Goal: Task Accomplishment & Management: Manage account settings

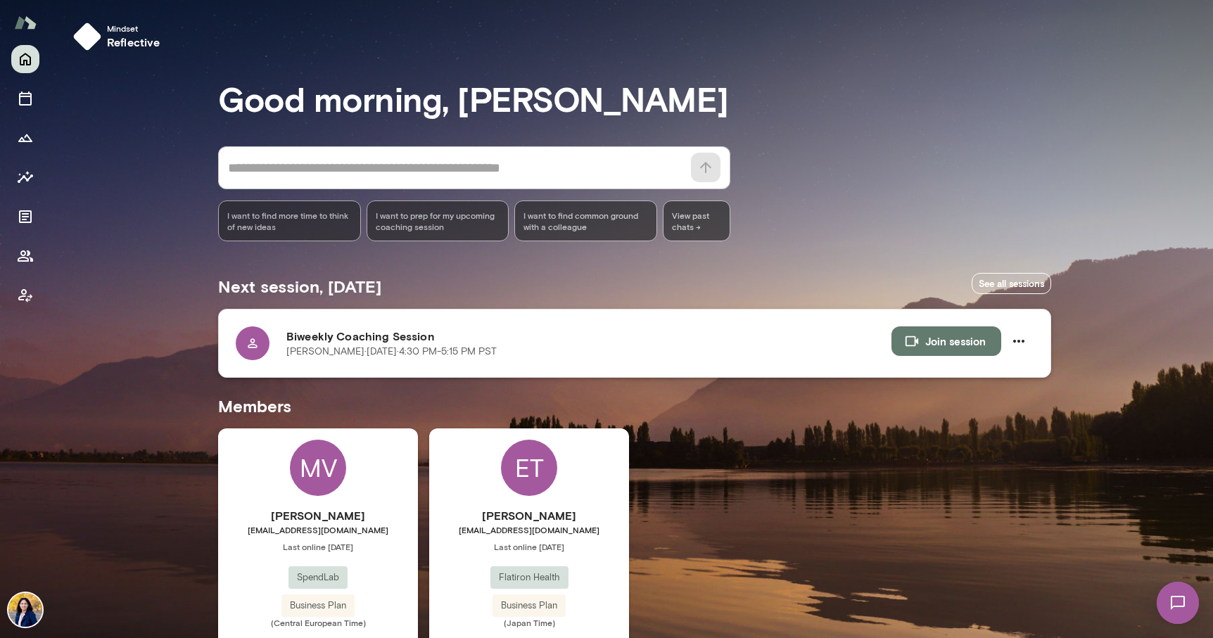
scroll to position [59, 0]
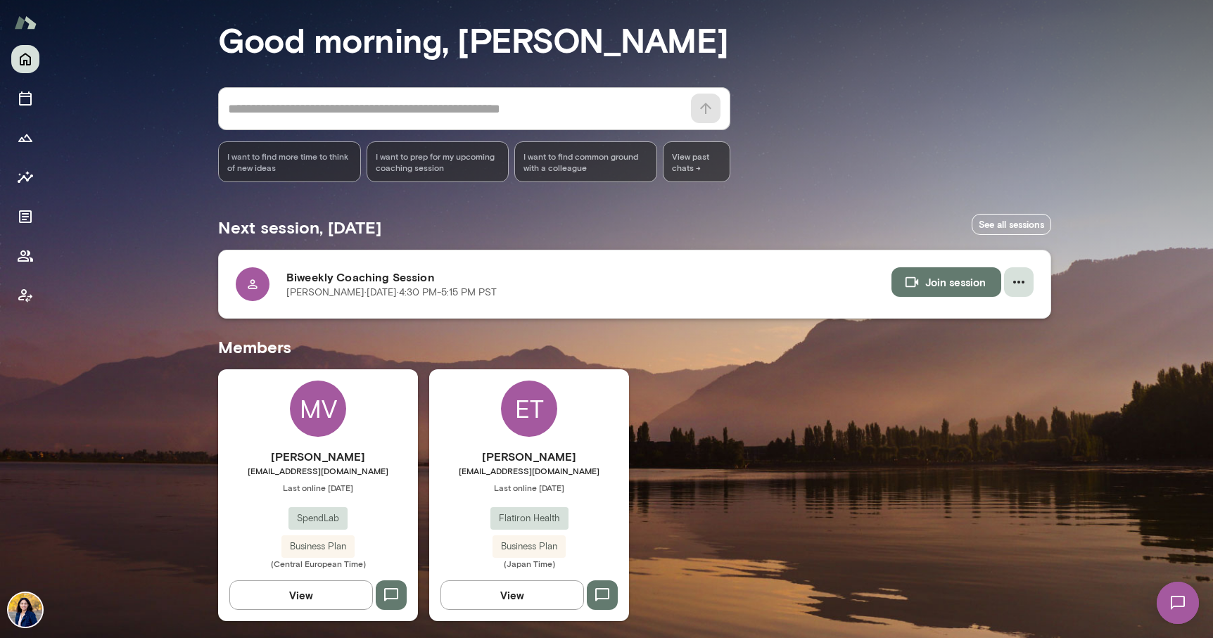
click at [1019, 284] on icon "button" at bounding box center [1019, 282] width 17 height 17
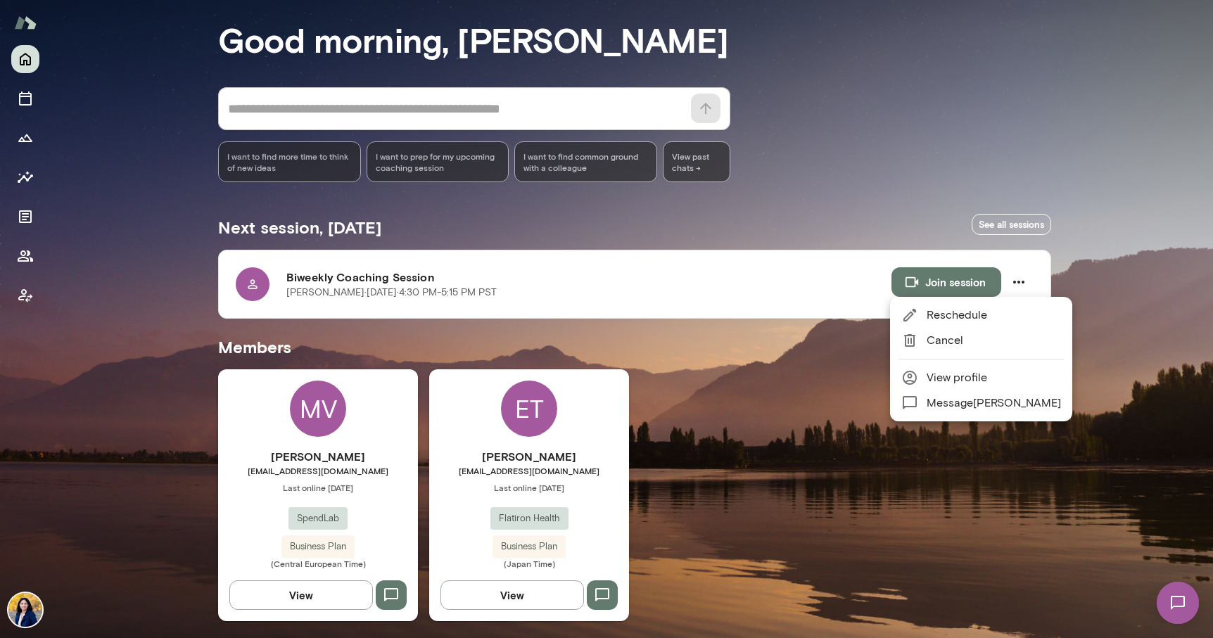
click at [956, 314] on span "Reschedule" at bounding box center [994, 315] width 134 height 17
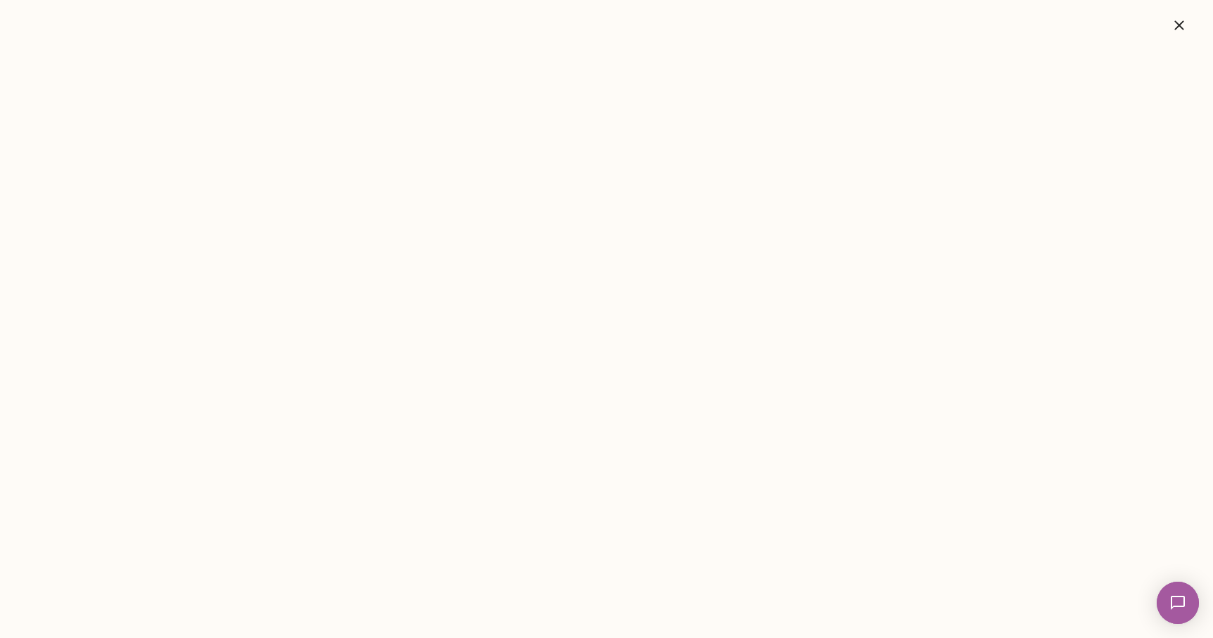
click at [1181, 30] on icon "button" at bounding box center [1179, 25] width 17 height 17
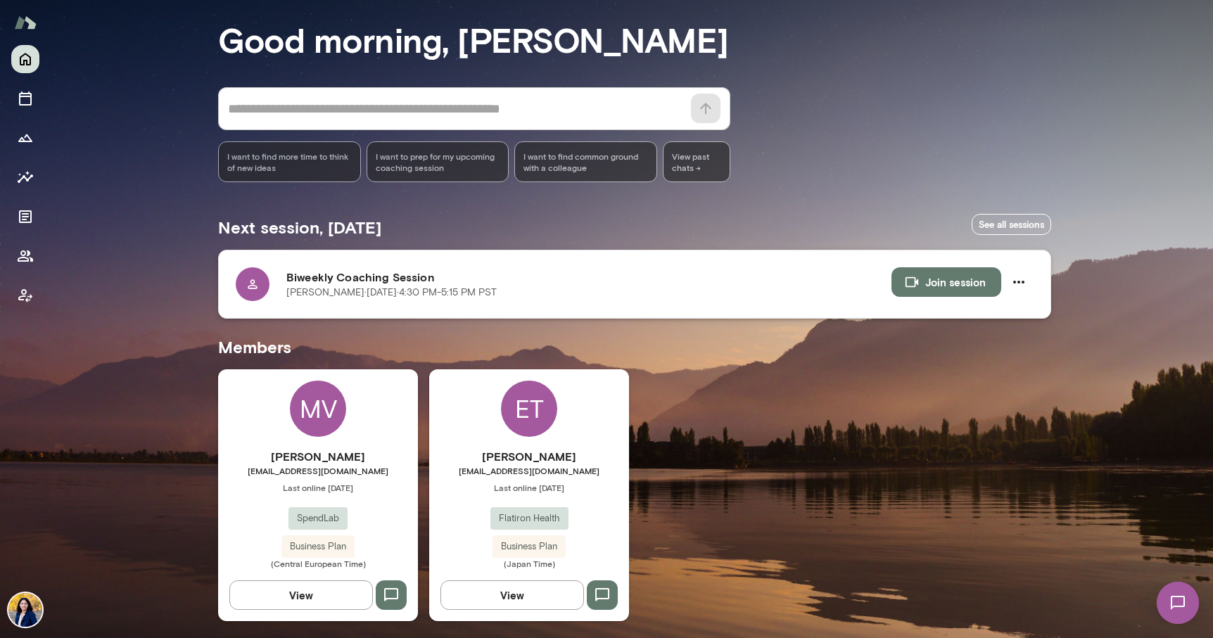
scroll to position [0, 0]
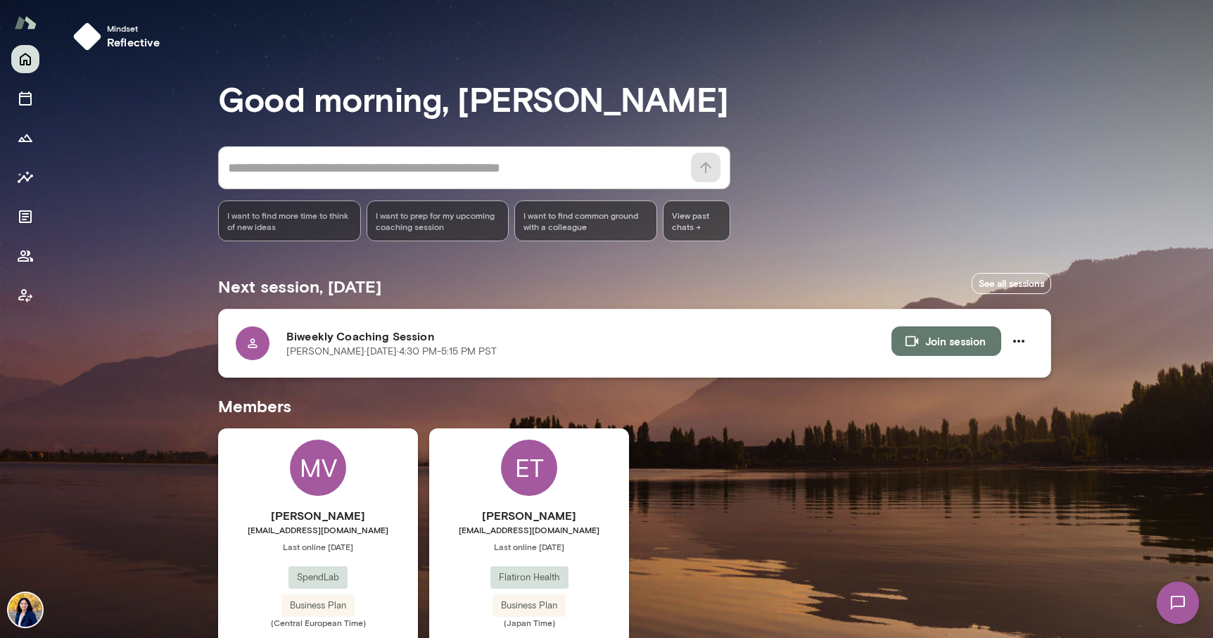
click at [351, 336] on h6 "Biweekly Coaching Session" at bounding box center [588, 336] width 605 height 17
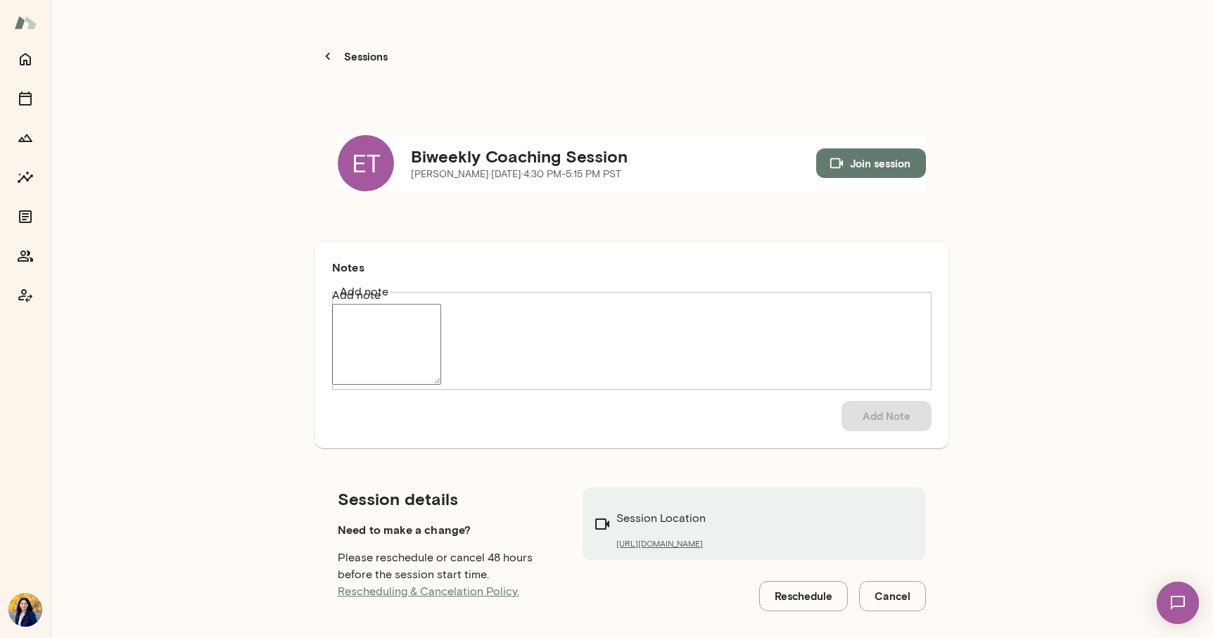
click at [403, 585] on link "Rescheduling & Cancelation Policy." at bounding box center [429, 591] width 182 height 13
click at [355, 47] on p "Sessions" at bounding box center [364, 56] width 46 height 18
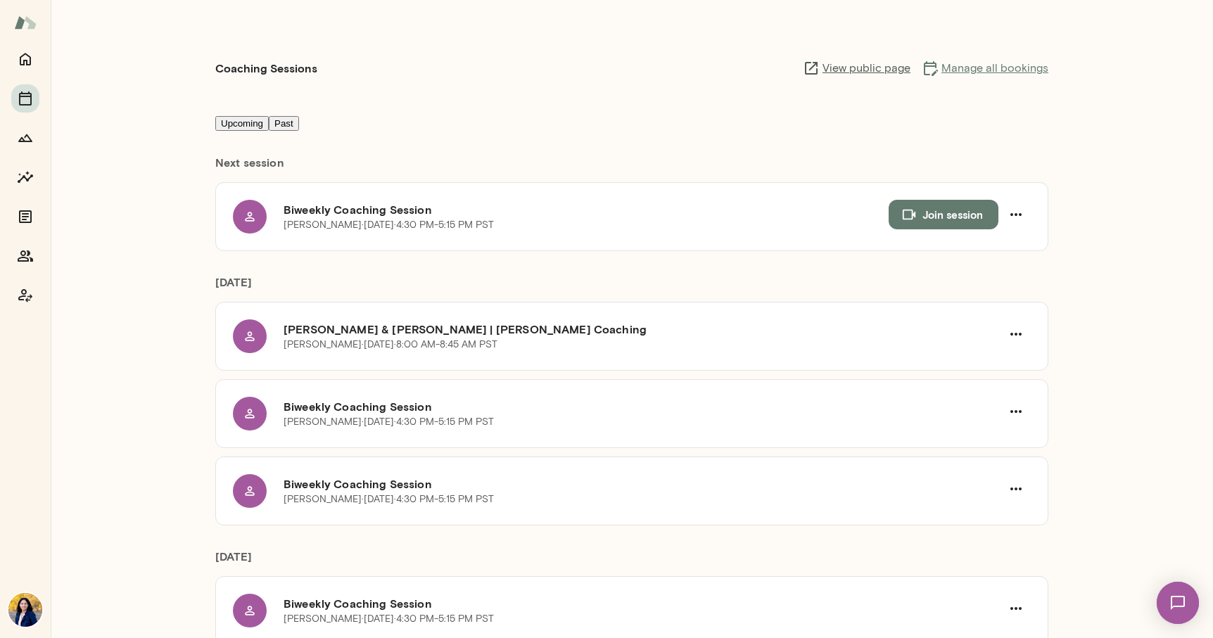
click at [1018, 60] on link "Manage all bookings" at bounding box center [985, 68] width 127 height 17
